Goal: Navigation & Orientation: Find specific page/section

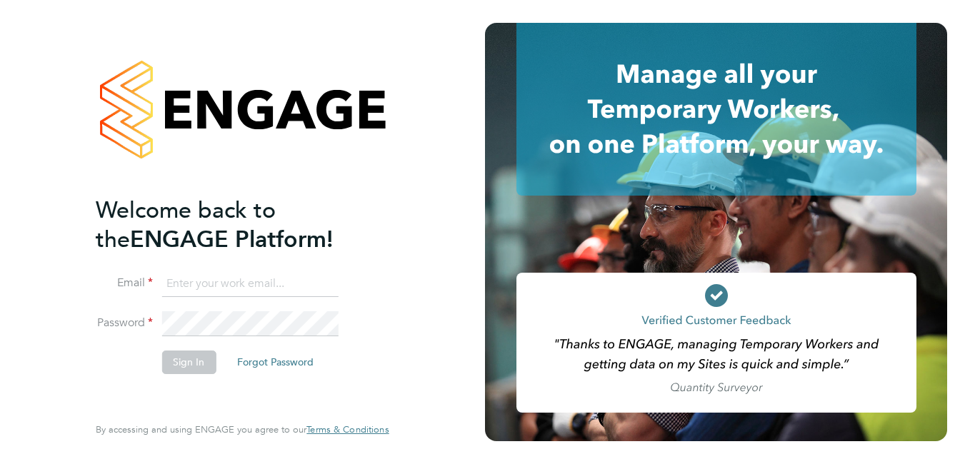
type input "[PERSON_NAME][EMAIL_ADDRESS][DOMAIN_NAME]"
click at [188, 361] on button "Sign In" at bounding box center [188, 362] width 54 height 23
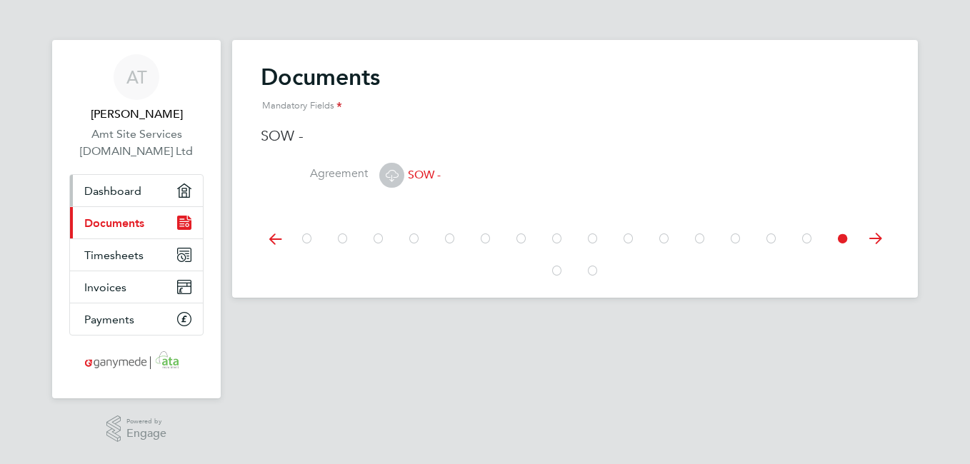
click at [111, 188] on span "Dashboard" at bounding box center [112, 191] width 57 height 14
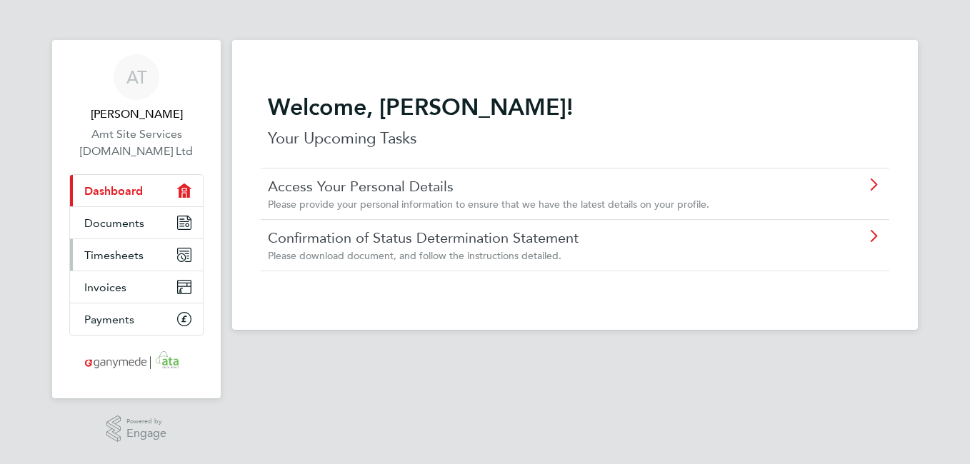
click at [181, 258] on icon "Main navigation" at bounding box center [181, 257] width 6 height 6
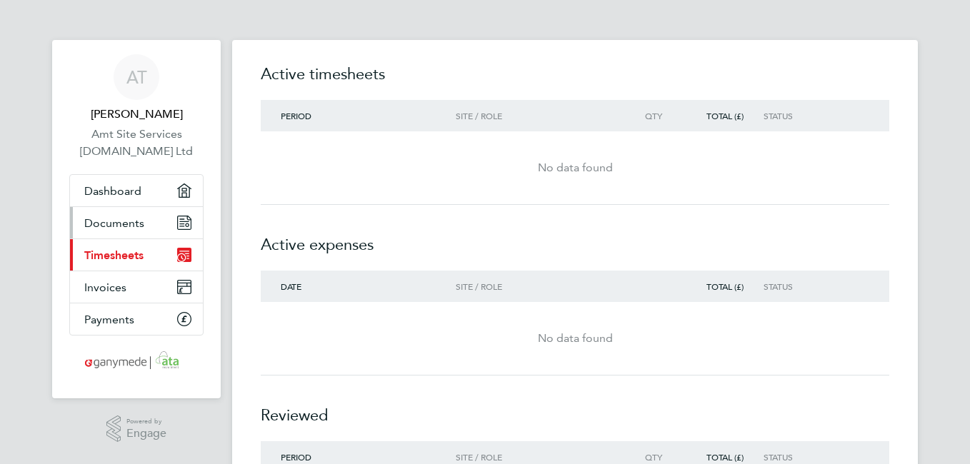
click at [181, 220] on icon "Main navigation" at bounding box center [184, 223] width 14 height 14
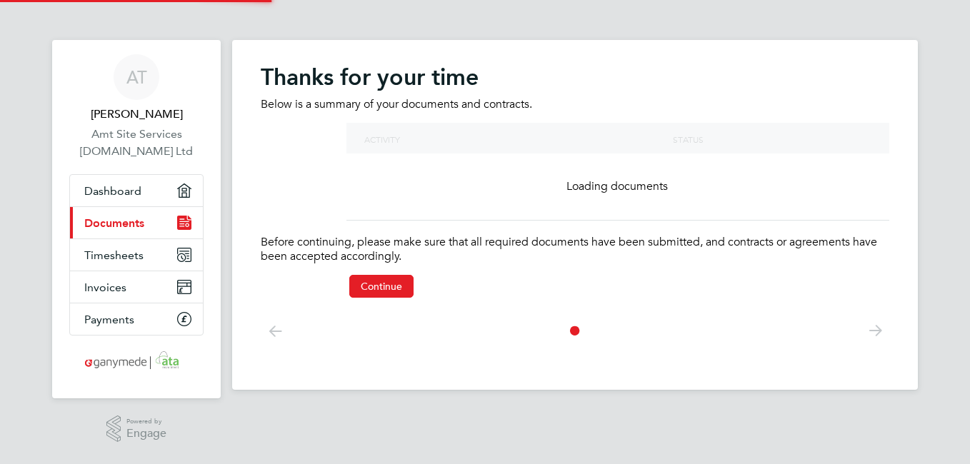
click at [181, 220] on icon "Main navigation" at bounding box center [184, 223] width 14 height 14
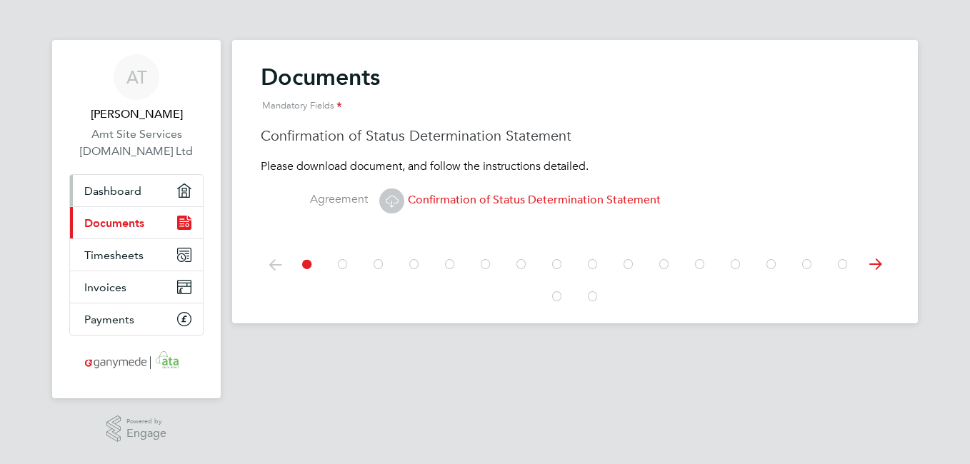
click at [183, 188] on icon "Main navigation" at bounding box center [183, 190] width 5 height 4
